Goal: Information Seeking & Learning: Learn about a topic

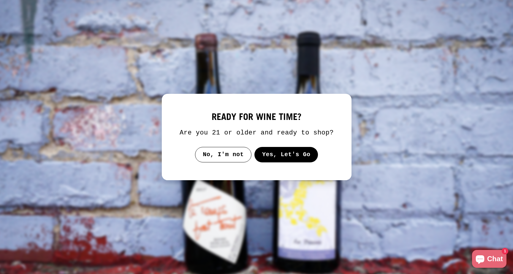
click at [300, 162] on button "Yes, Let's Go" at bounding box center [286, 154] width 64 height 15
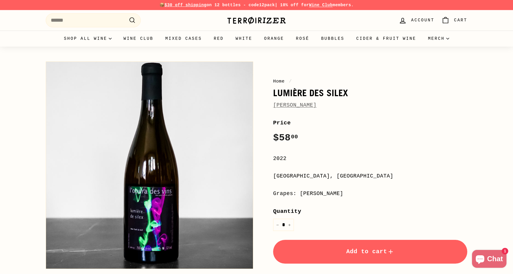
drag, startPoint x: 270, startPoint y: 93, endPoint x: 355, endPoint y: 105, distance: 85.8
click at [355, 105] on div "Home / Lumière des Silex Jean-Pierre Robinot Price Regular price $58 00 $58.00 …" at bounding box center [364, 211] width 208 height 304
drag, startPoint x: 273, startPoint y: 154, endPoint x: 353, endPoint y: 197, distance: 90.5
click at [353, 197] on div "Home / Lumière des Silex Jean-Pierre Robinot Price Regular price $58 00 $58.00 …" at bounding box center [364, 211] width 208 height 304
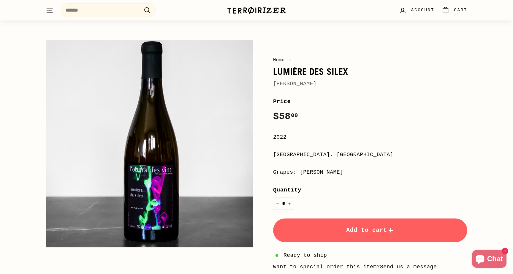
scroll to position [10, 0]
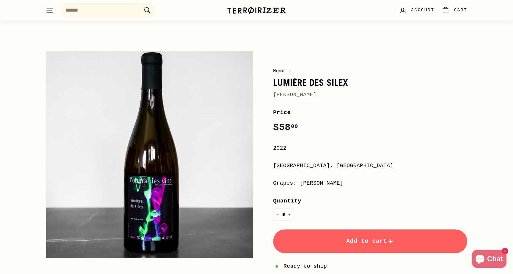
copy div "Lumière des Silex Jean-Pierre Robinot Price Regular price $58 00 $58.00 / 2022 …"
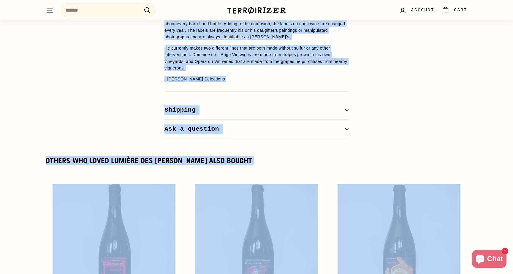
scroll to position [906, 0]
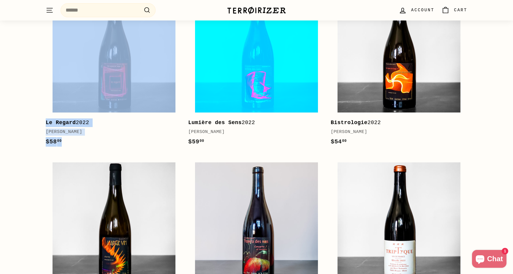
drag, startPoint x: 165, startPoint y: 117, endPoint x: 277, endPoint y: 95, distance: 114.1
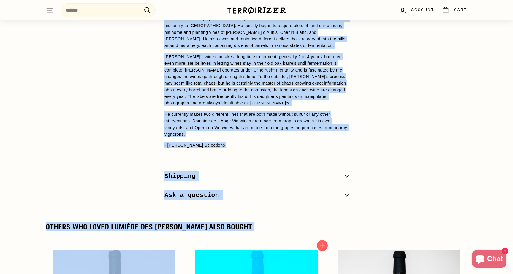
scroll to position [644, 0]
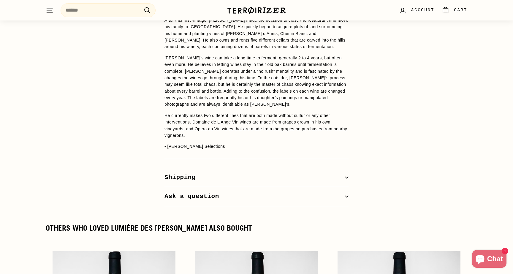
click at [229, 143] on p "- [PERSON_NAME] Selections" at bounding box center [257, 146] width 184 height 7
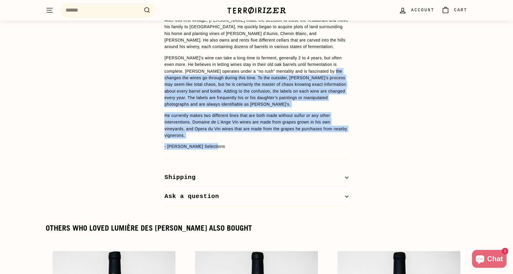
drag, startPoint x: 237, startPoint y: 135, endPoint x: 152, endPoint y: 66, distance: 109.8
click at [152, 66] on div "WINE DETAILS Chenin Blanc from a parcel of old vines planted over schist farmed…" at bounding box center [256, 21] width 513 height 370
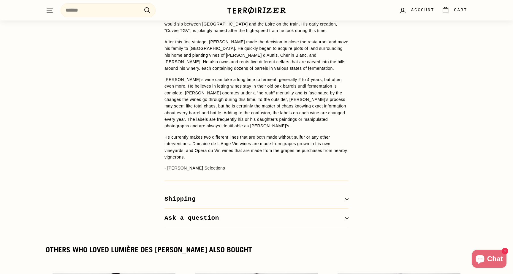
click at [184, 141] on p "He currently makes two different lines that are both made without sulfur or any…" at bounding box center [257, 147] width 184 height 27
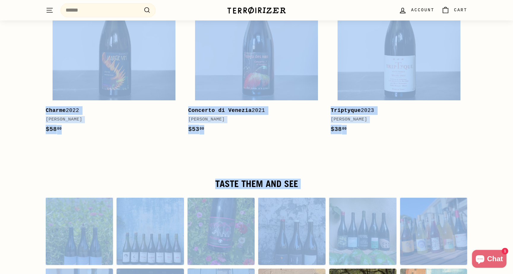
scroll to position [1129, 0]
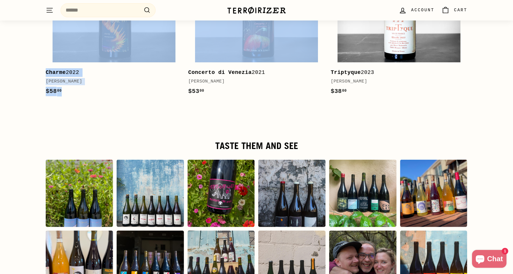
drag, startPoint x: 164, startPoint y: 24, endPoint x: 225, endPoint y: 49, distance: 66.1
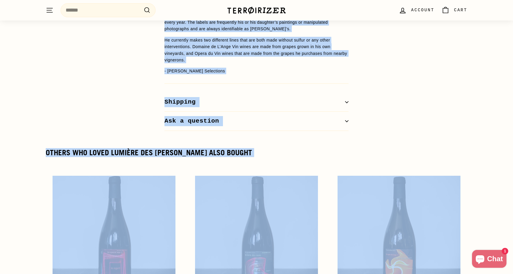
scroll to position [705, 0]
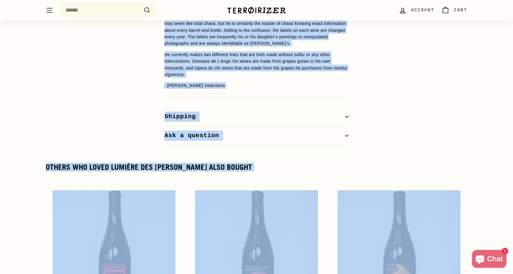
click at [217, 82] on p "- [PERSON_NAME] Selections" at bounding box center [257, 85] width 184 height 7
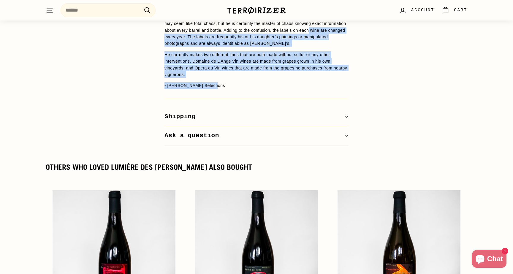
drag, startPoint x: 224, startPoint y: 72, endPoint x: 141, endPoint y: 26, distance: 94.8
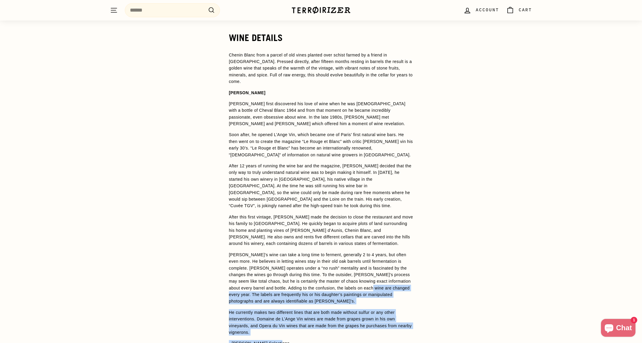
scroll to position [449, 0]
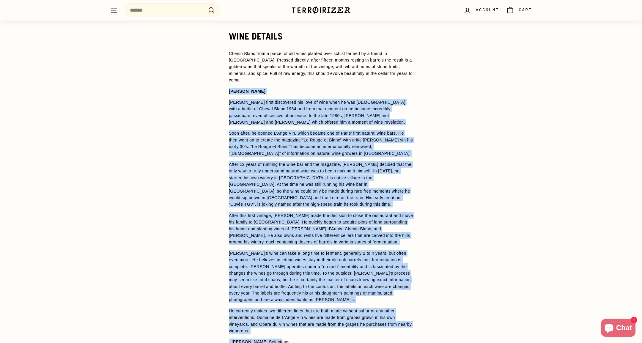
drag, startPoint x: 228, startPoint y: 84, endPoint x: 318, endPoint y: 325, distance: 257.5
click at [318, 274] on div "WINE DETAILS Chenin Blanc from a parcel of old vines planted over schist farmed…" at bounding box center [321, 216] width 208 height 370
copy span "Jean-Pierre Robinot Jean-Pierre first discovered his love of wine when he was 2…"
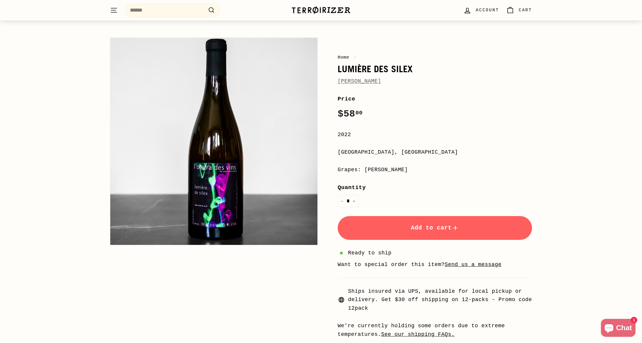
scroll to position [27, 0]
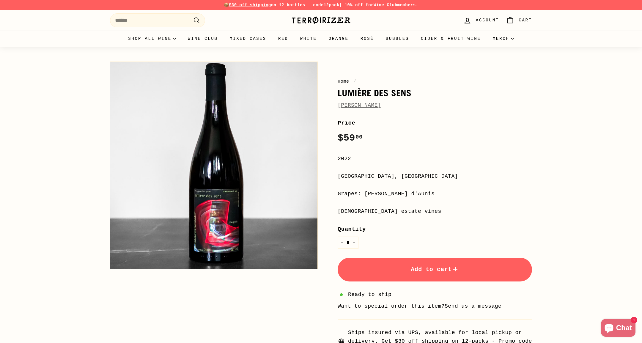
click at [364, 108] on link "[PERSON_NAME]" at bounding box center [358, 105] width 43 height 6
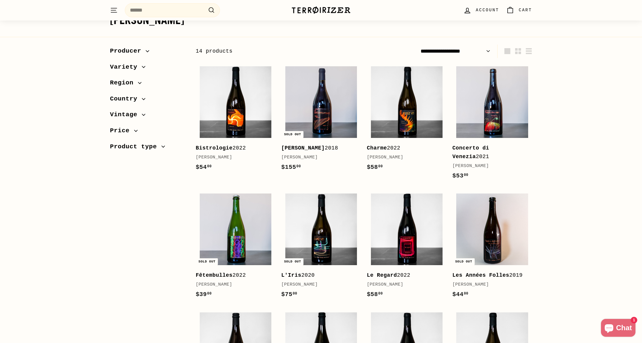
scroll to position [52, 0]
click at [409, 129] on img at bounding box center [407, 103] width 72 height 72
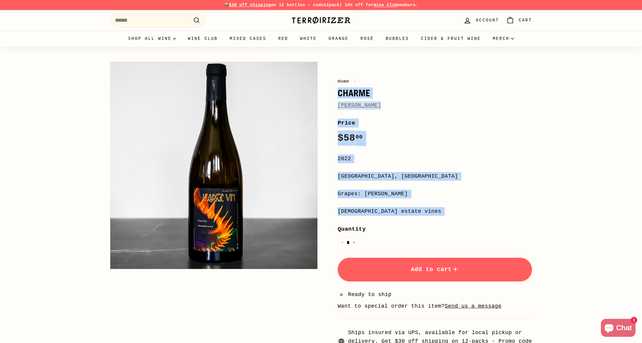
drag, startPoint x: 336, startPoint y: 92, endPoint x: 418, endPoint y: 223, distance: 155.0
click at [418, 223] on div "Home / Charme Jean-Pierre Robinot Price Regular price $58 00 $58.00 / 2022 Loir…" at bounding box center [428, 219] width 208 height 321
copy div "Charme Jean-Pierre Robinot Price Regular price $58 00 $58.00 / 2022 Loire Valle…"
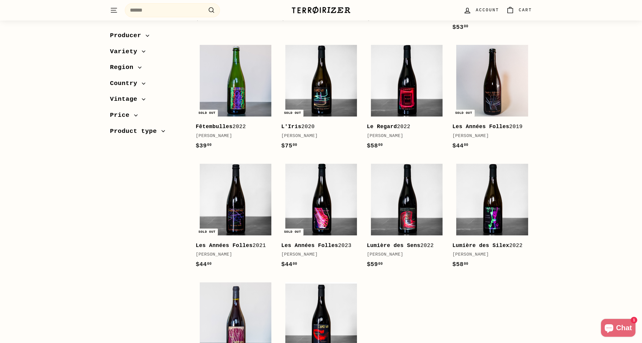
scroll to position [205, 0]
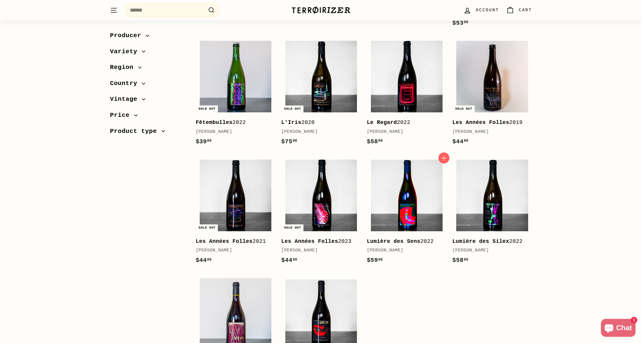
click at [424, 206] on img at bounding box center [407, 196] width 72 height 72
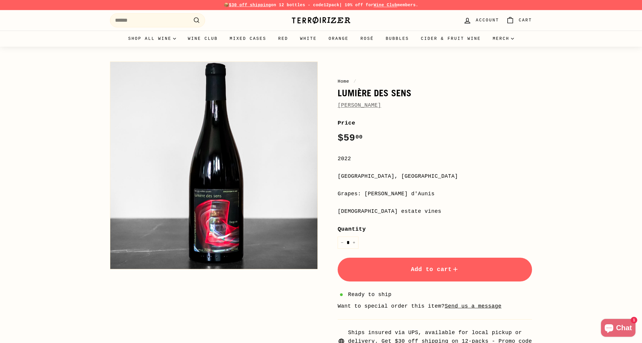
drag, startPoint x: 338, startPoint y: 91, endPoint x: 424, endPoint y: 211, distance: 147.3
click at [424, 211] on div "Home / Lumière des Sens Jean-Pierre Robinot Price Regular price $59 00 $59.00 /…" at bounding box center [428, 219] width 208 height 321
copy div "Lumière des Sens Jean-Pierre Robinot Price Regular price $59 00 $59.00 / 2022 L…"
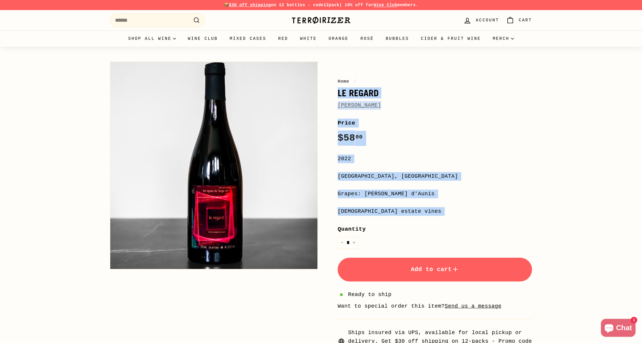
drag, startPoint x: 338, startPoint y: 94, endPoint x: 419, endPoint y: 217, distance: 147.6
click at [419, 217] on div "Home / Le Regard [PERSON_NAME] Price Regular price $58 00 $58.00 / 2022 [GEOGRA…" at bounding box center [428, 219] width 208 height 321
copy div "Le Regard [PERSON_NAME] Price Regular price $58 00 $58.00 / 2022 [GEOGRAPHIC_DA…"
